Goal: Find specific page/section: Find specific page/section

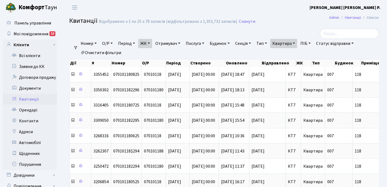
select select "25"
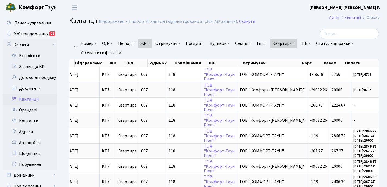
click at [297, 42] on link "Квартира" at bounding box center [283, 43] width 27 height 9
type input "1"
type input "2-1675"
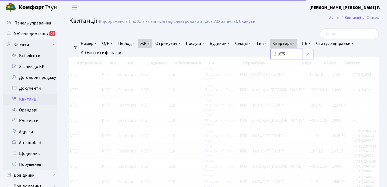
scroll to position [0, 79]
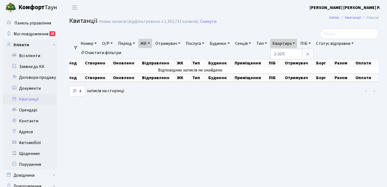
click at [152, 42] on link "ЖК" at bounding box center [145, 43] width 14 height 9
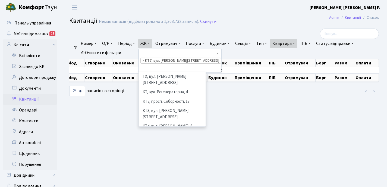
scroll to position [56, 0]
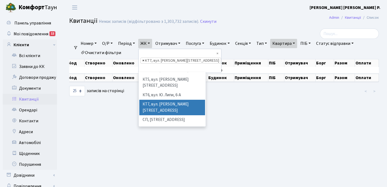
click at [144, 58] on span "×" at bounding box center [143, 60] width 2 height 5
select select
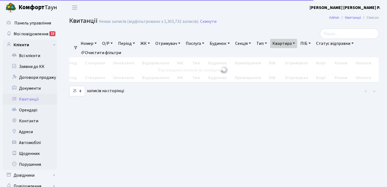
click at [150, 43] on link "ЖК" at bounding box center [145, 43] width 14 height 9
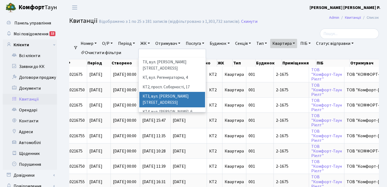
scroll to position [1, 0]
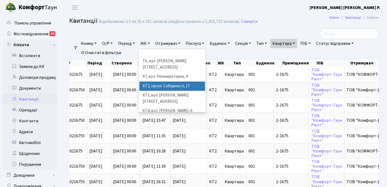
click at [161, 81] on li "КТ2, просп. Соборності, 17" at bounding box center [172, 86] width 66 height 10
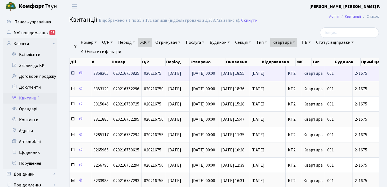
click at [74, 74] on icon at bounding box center [73, 73] width 4 height 4
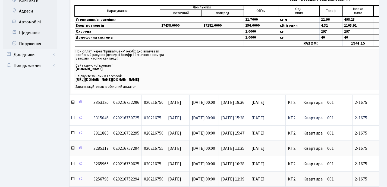
click at [73, 119] on icon at bounding box center [73, 117] width 4 height 4
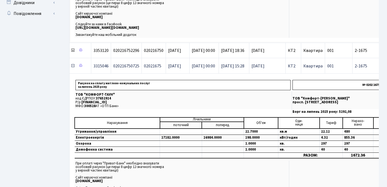
click at [73, 66] on icon at bounding box center [73, 66] width 4 height 4
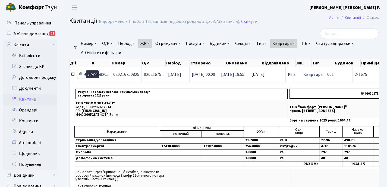
click at [80, 75] on icon at bounding box center [81, 74] width 4 height 4
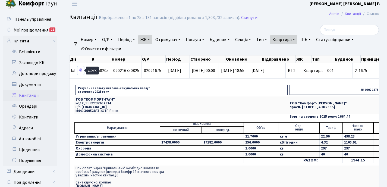
scroll to position [8, 0]
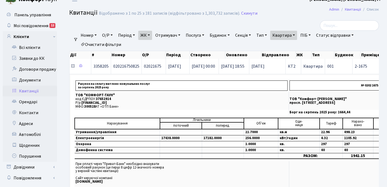
click at [74, 67] on icon at bounding box center [73, 66] width 4 height 4
